Goal: Task Accomplishment & Management: Manage account settings

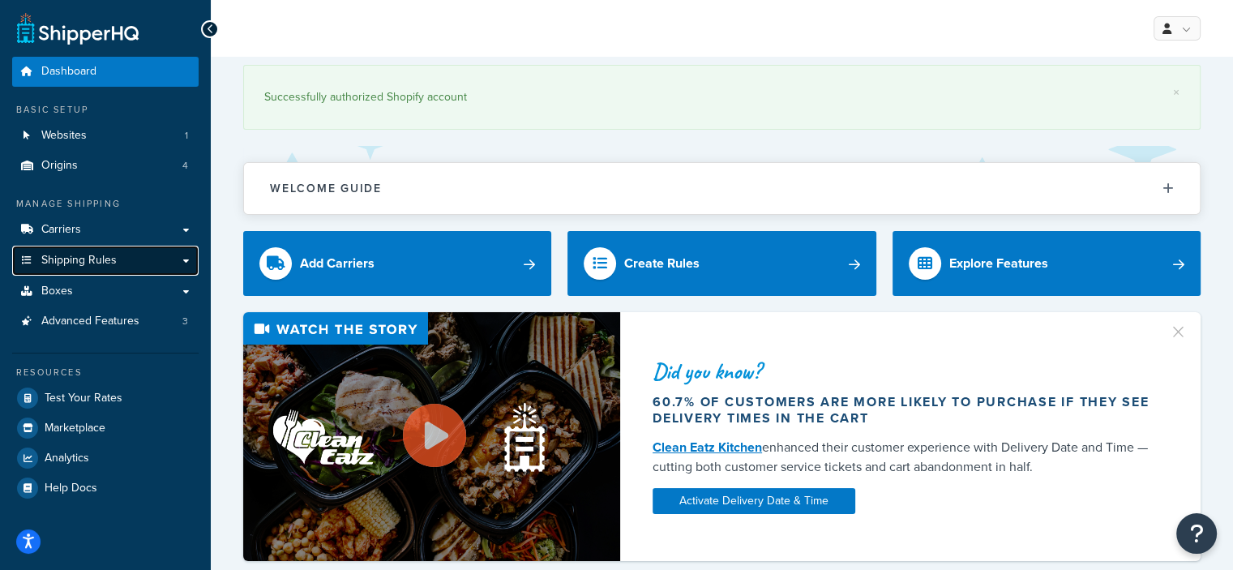
click at [104, 256] on span "Shipping Rules" at bounding box center [78, 261] width 75 height 14
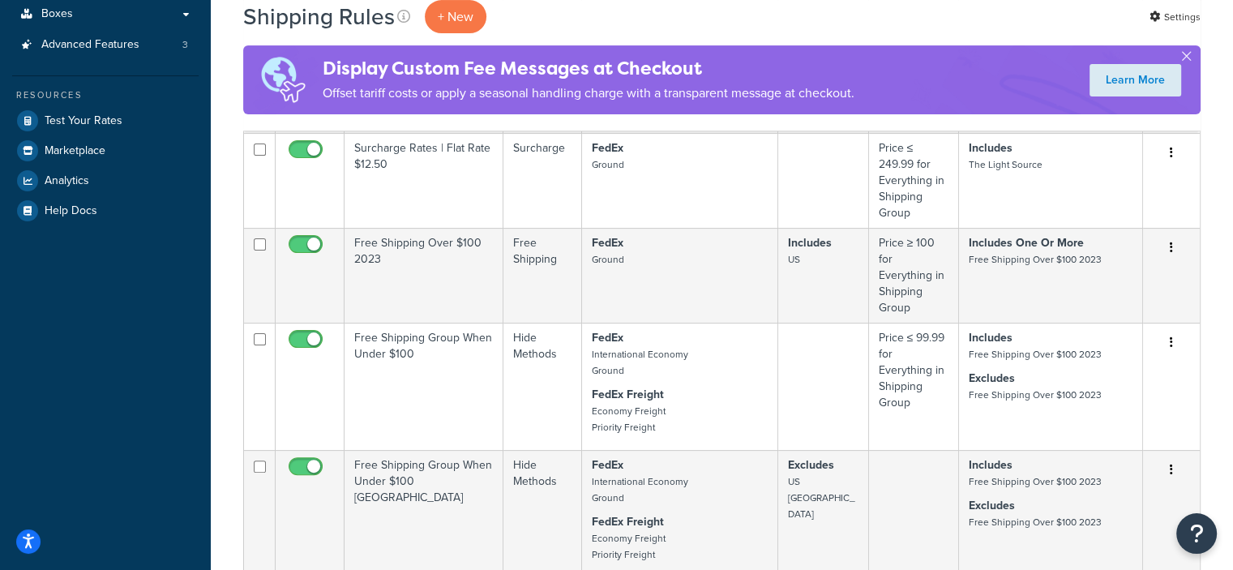
scroll to position [486, 0]
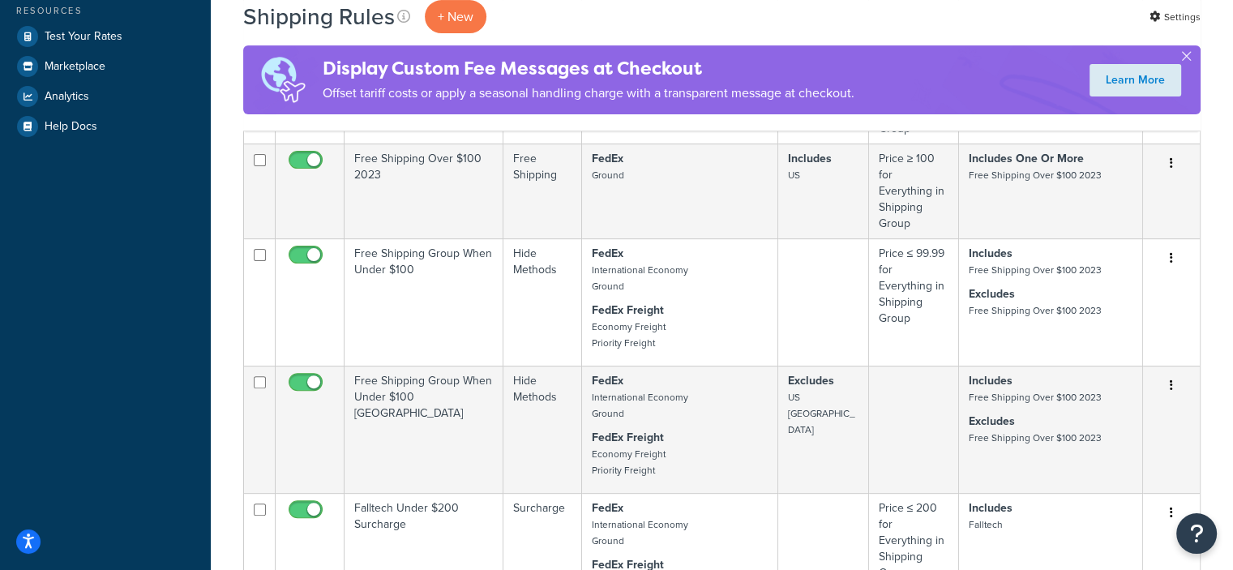
click at [1218, 324] on div "Shipping Rules + New Settings Display Custom Fee Messages at Checkout Offset ta…" at bounding box center [722, 371] width 1022 height 1603
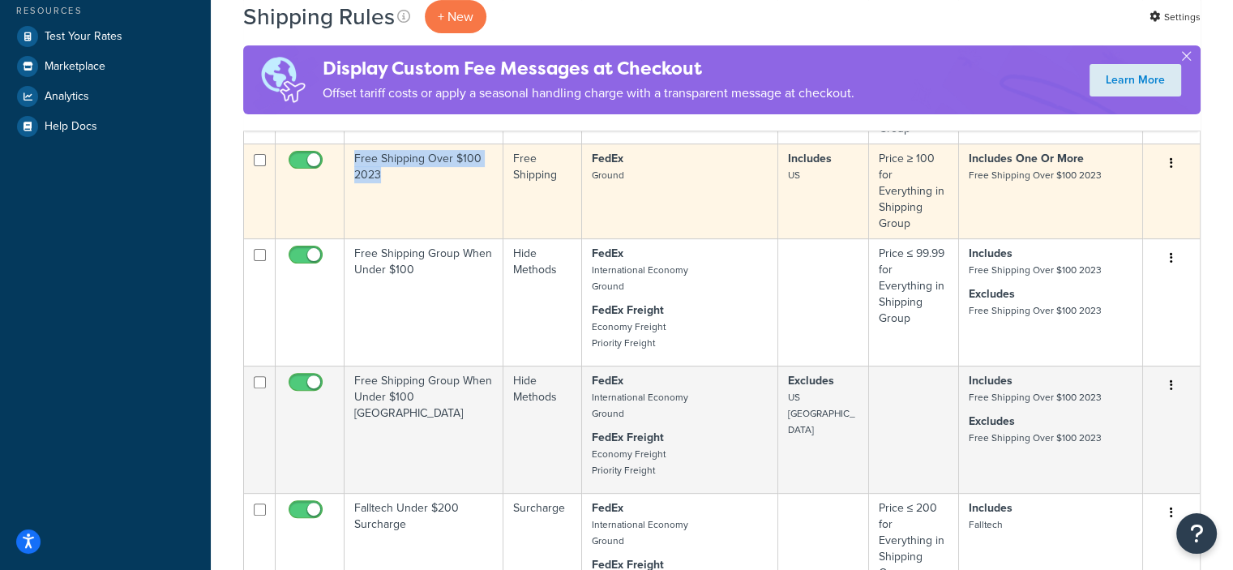
drag, startPoint x: 356, startPoint y: 160, endPoint x: 401, endPoint y: 184, distance: 51.1
click at [401, 184] on td "Free Shipping Over $100 2023" at bounding box center [423, 190] width 159 height 95
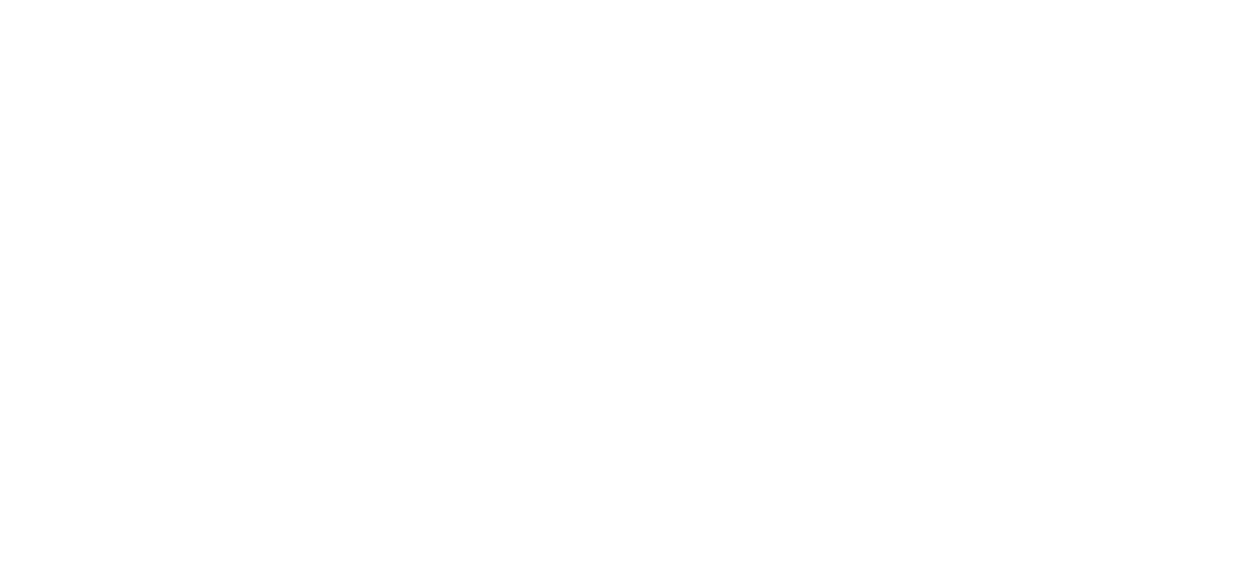
select select "SHIPPING_GROUP"
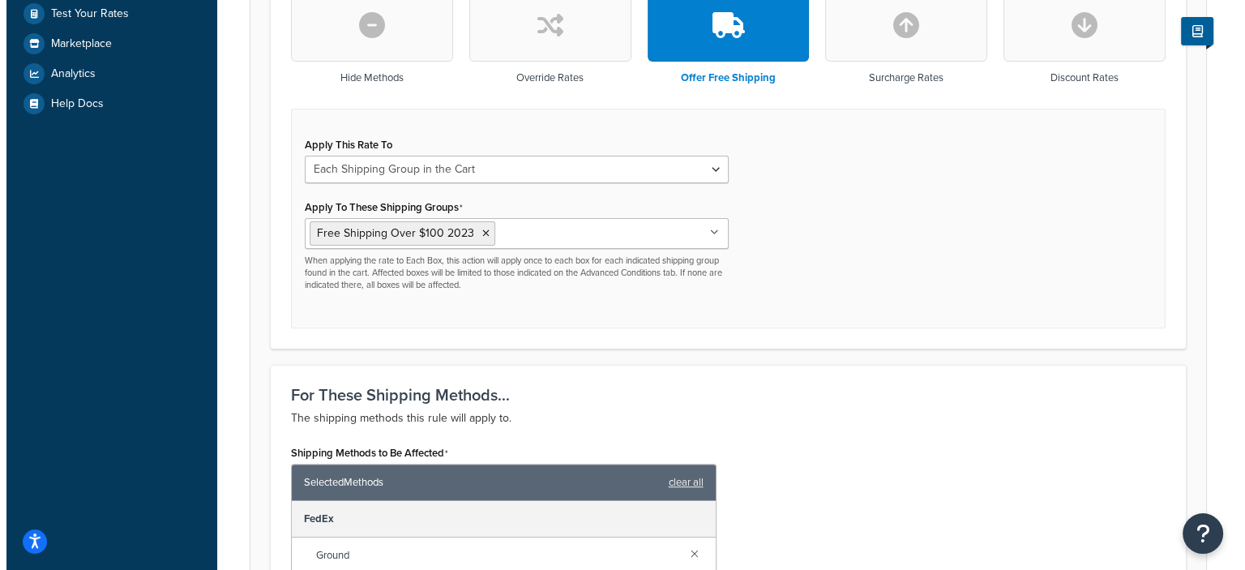
scroll to position [833, 0]
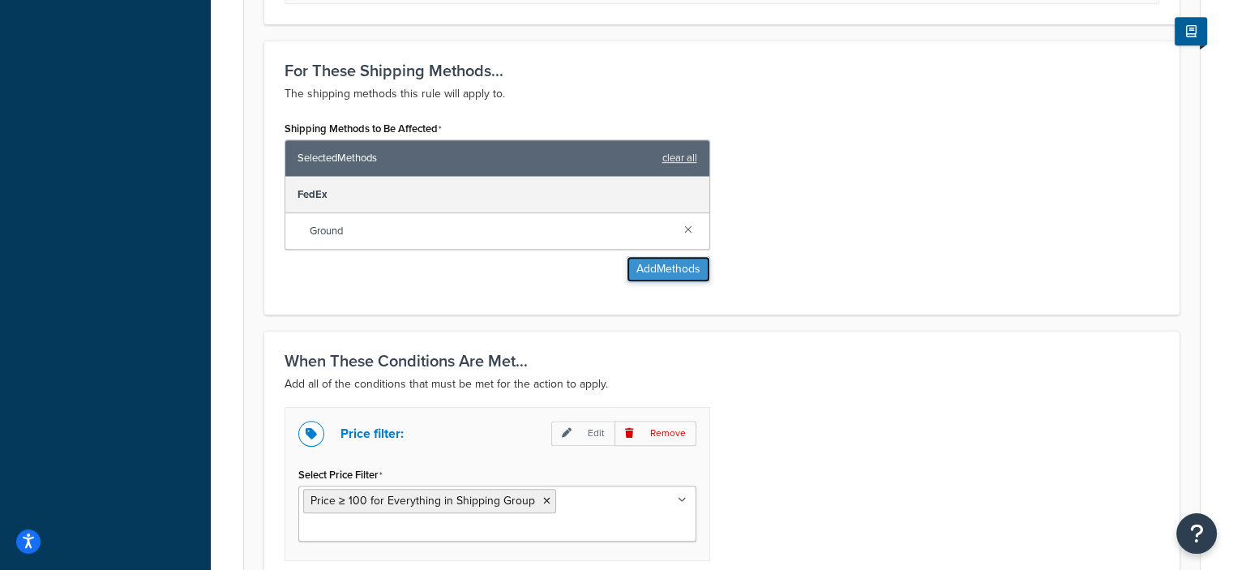
click at [669, 270] on button "Add Methods" at bounding box center [667, 269] width 83 height 26
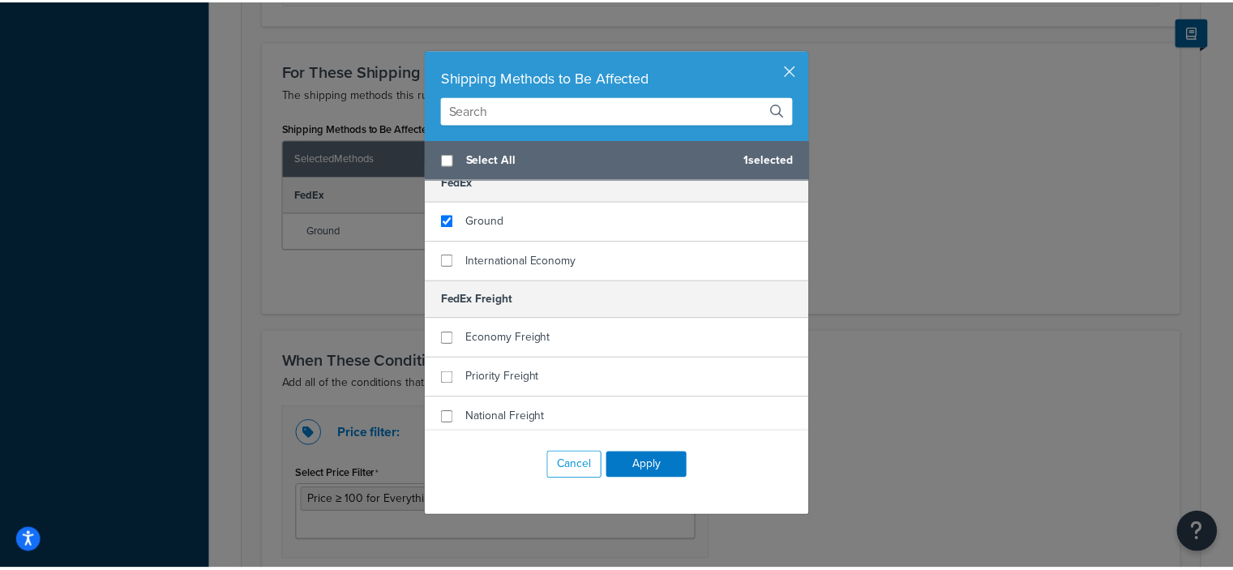
scroll to position [175, 0]
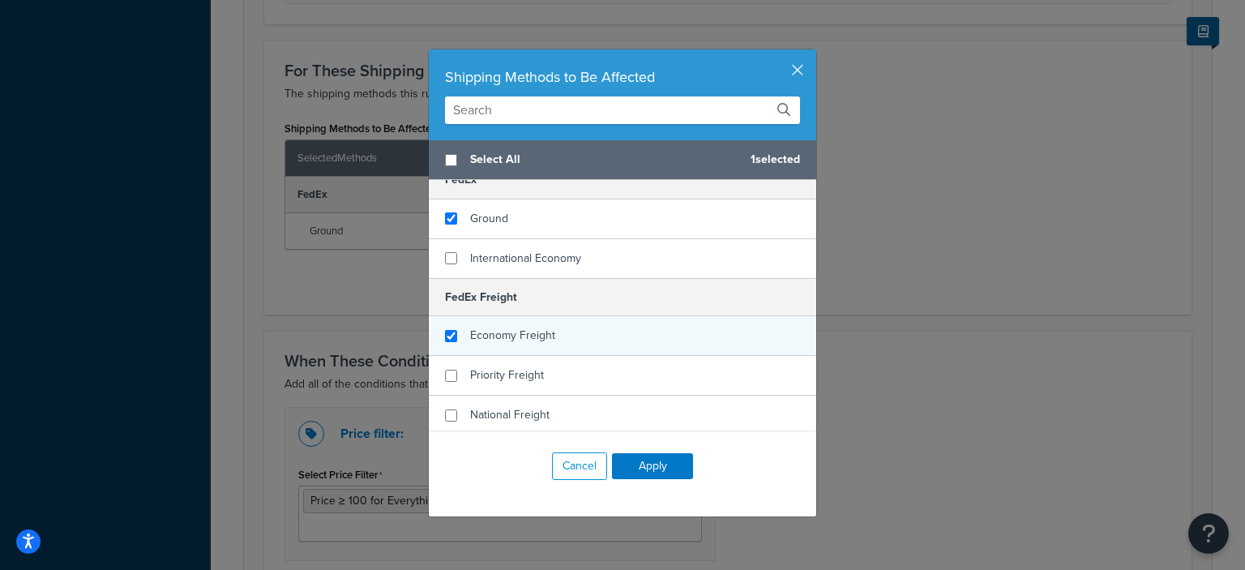
checkbox input "true"
click at [554, 340] on div "Economy Freight" at bounding box center [622, 336] width 387 height 40
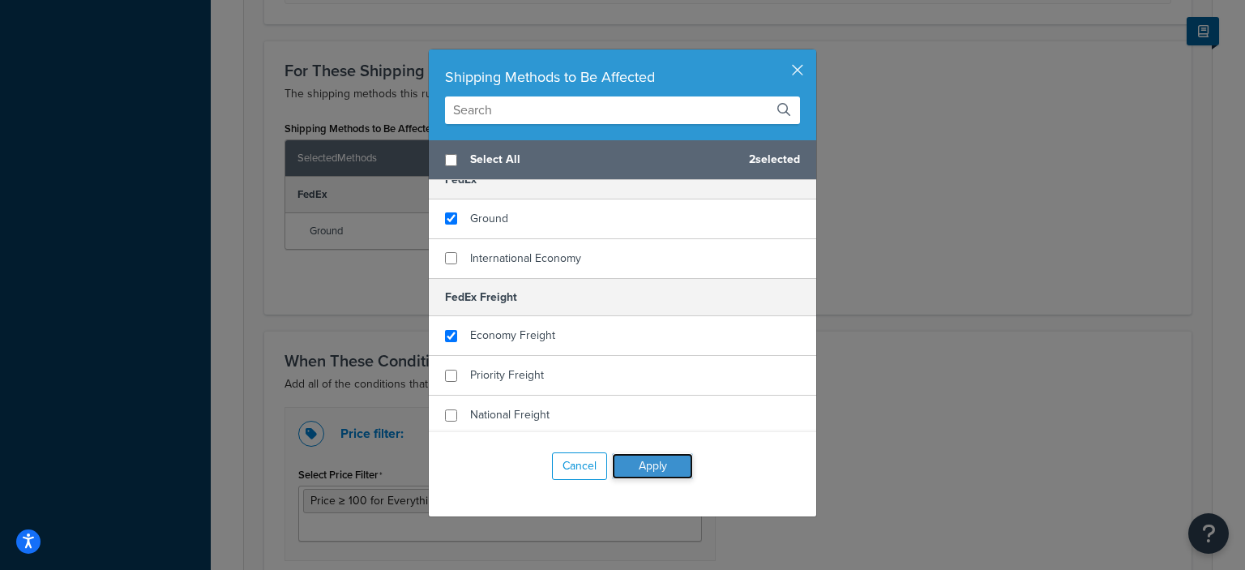
click at [633, 464] on button "Apply" at bounding box center [652, 466] width 81 height 26
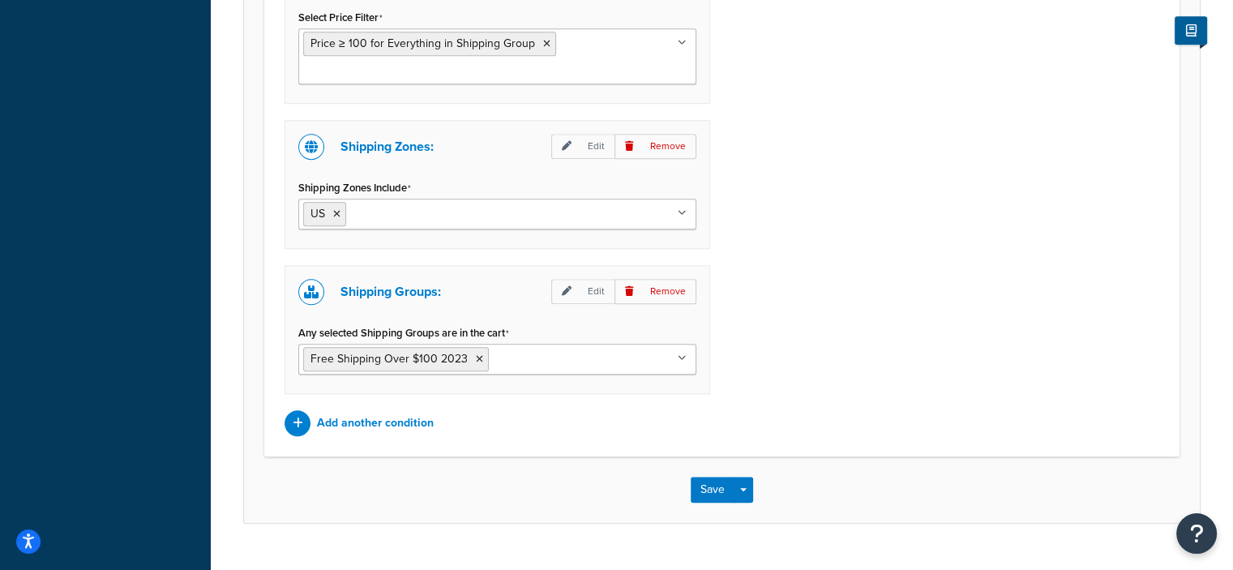
scroll to position [1392, 0]
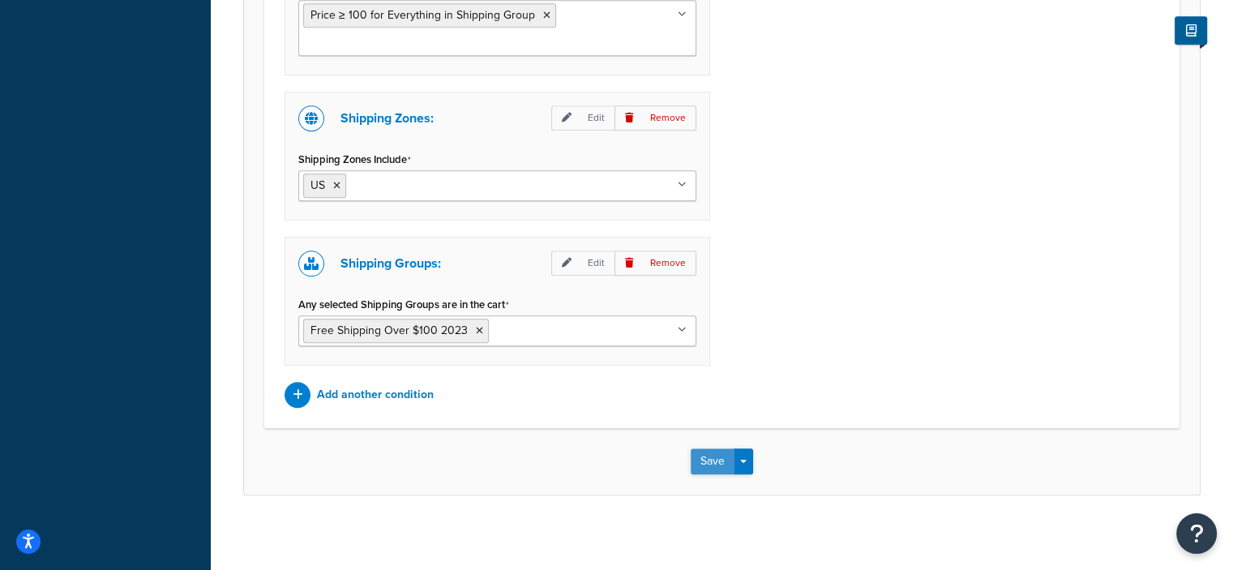
click at [706, 466] on button "Save" at bounding box center [713, 461] width 44 height 26
